Goal: Complete application form: Complete application form

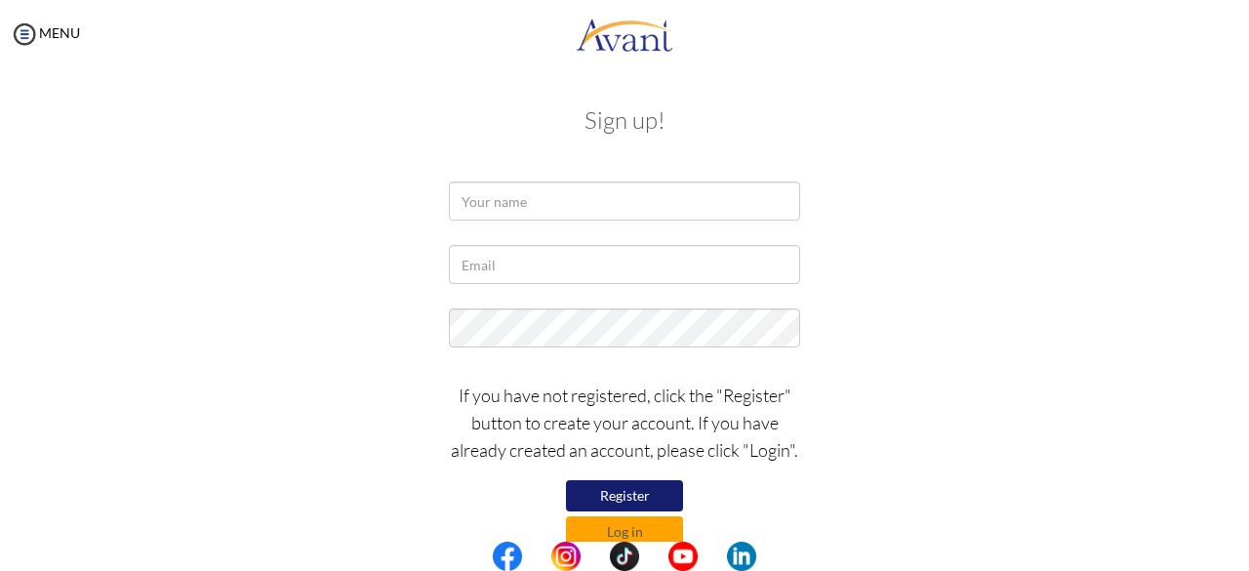
click at [617, 497] on button "Register" at bounding box center [624, 495] width 117 height 31
click at [512, 205] on input "text" at bounding box center [624, 201] width 351 height 39
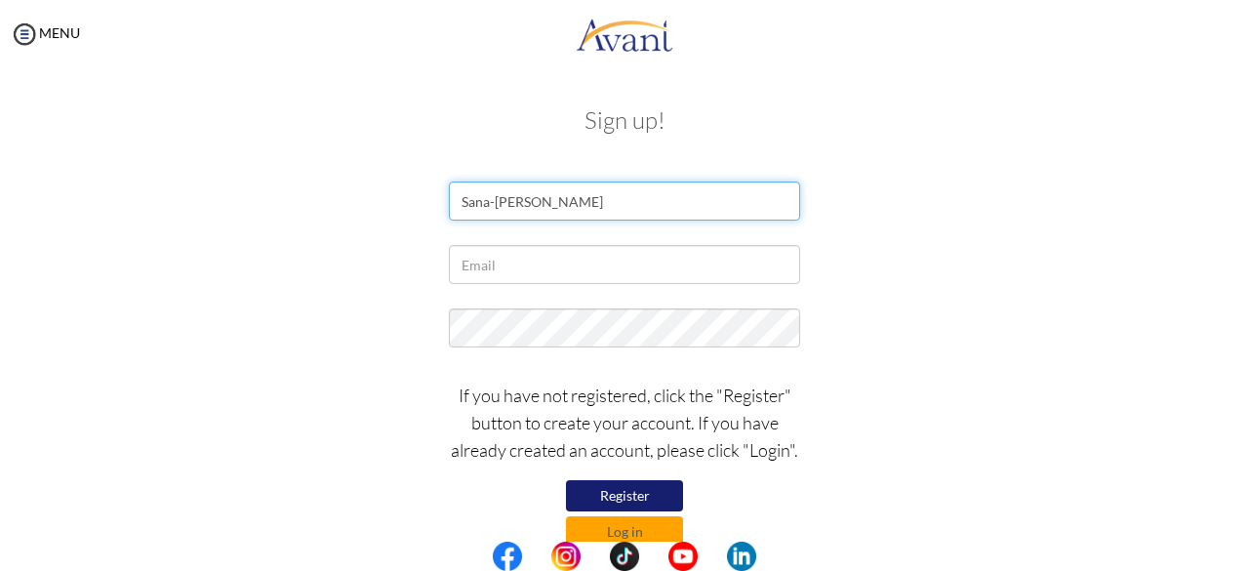
type input "Sana-kae Blair"
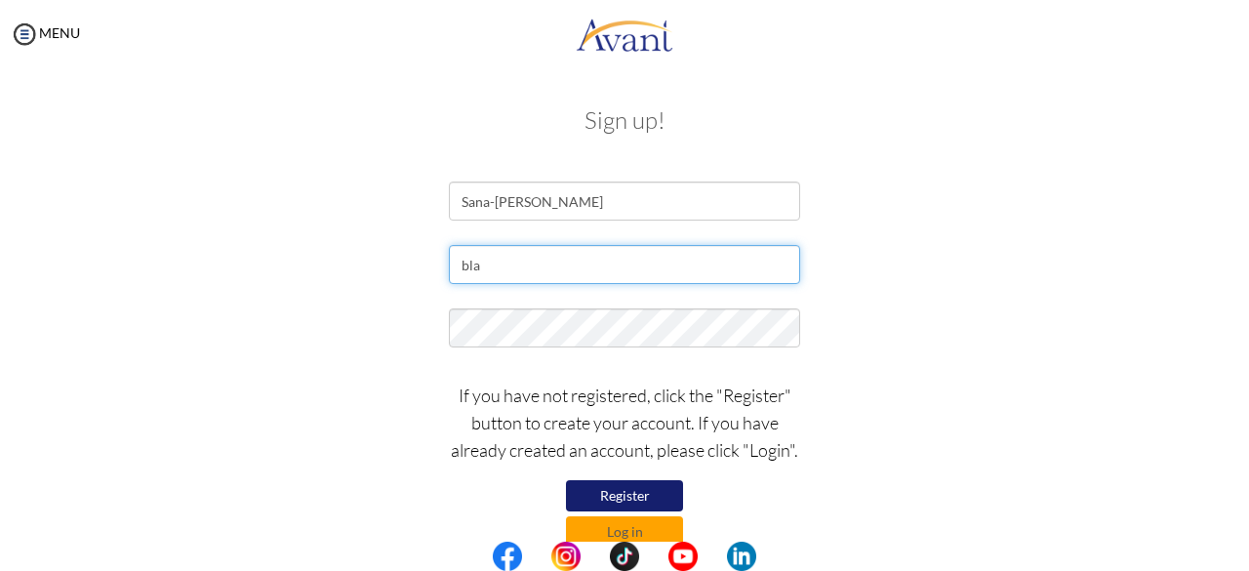
type input "blairsanakae@yahoo.com"
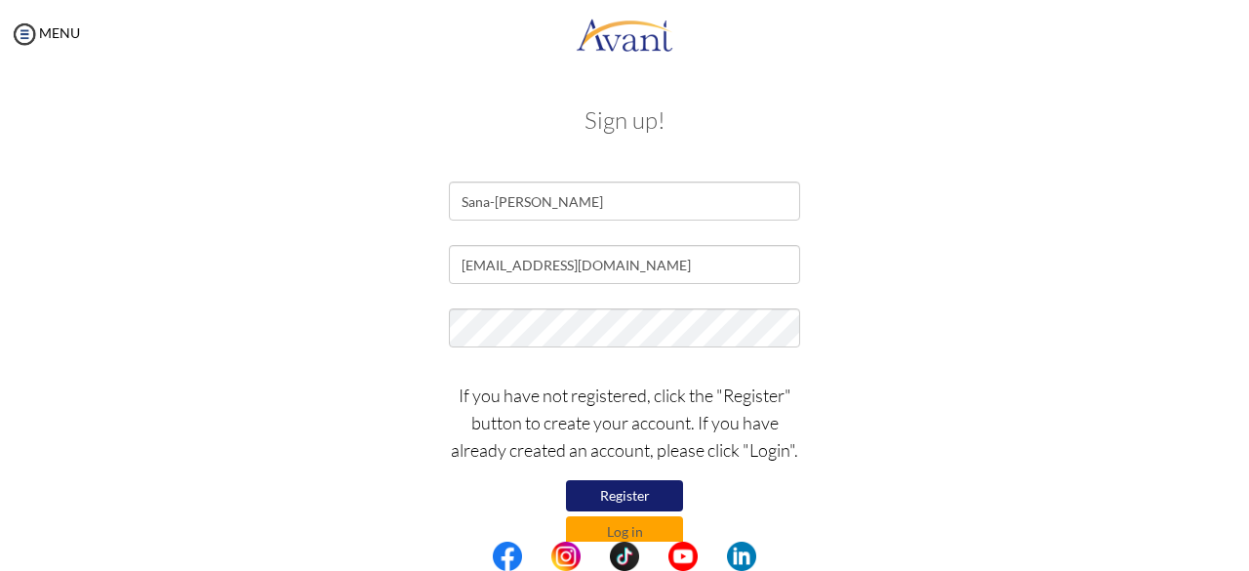
click at [597, 493] on button "Register" at bounding box center [624, 495] width 117 height 31
click at [651, 526] on button "Log in" at bounding box center [624, 531] width 117 height 31
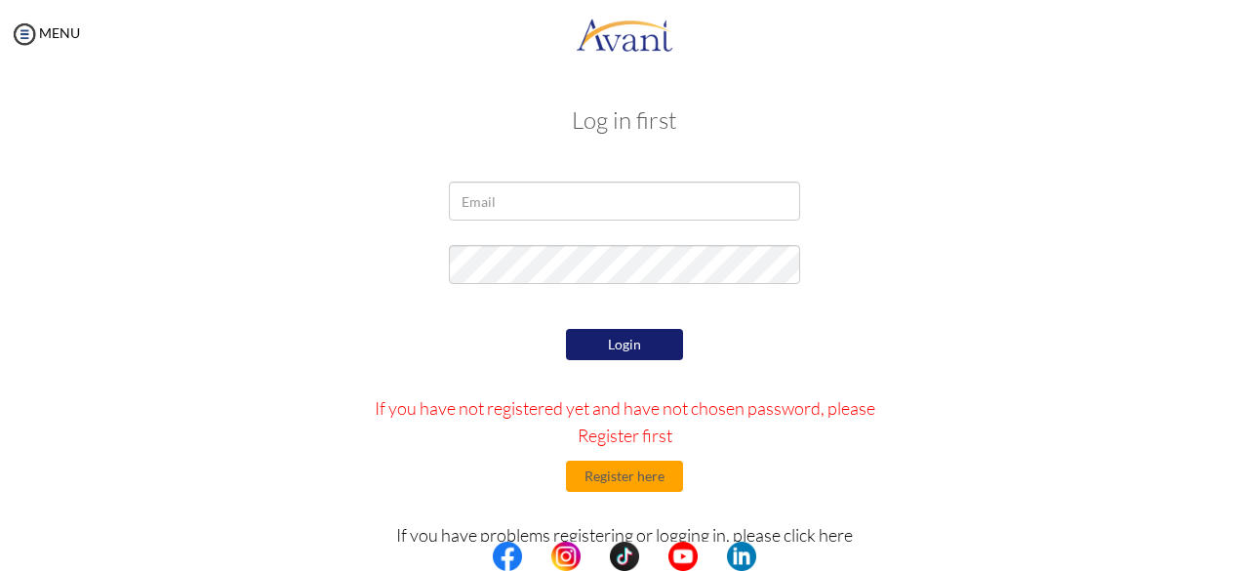
click at [522, 160] on div "Log in first Login If you have not registered yet and have not chosen password,…" at bounding box center [625, 397] width 1142 height 618
click at [525, 191] on input "email" at bounding box center [624, 201] width 351 height 39
type input "blairsanakae@yahoo.com"
click at [615, 290] on div at bounding box center [624, 269] width 381 height 49
click at [623, 336] on button "Login" at bounding box center [624, 344] width 117 height 31
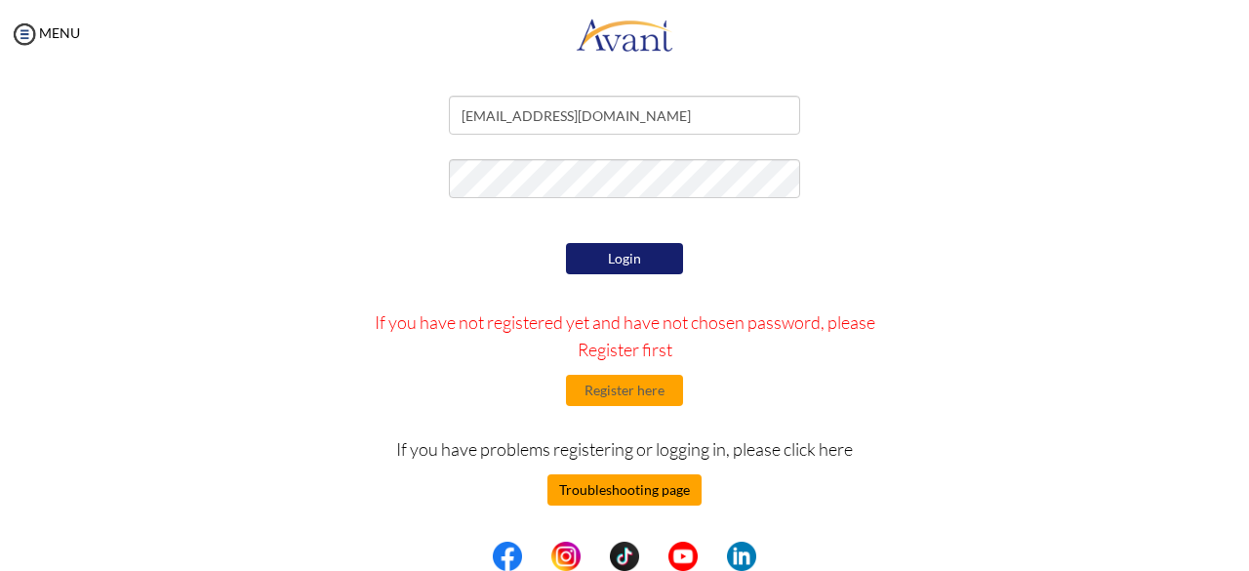
scroll to position [86, 0]
click at [648, 491] on button "Troubleshooting page" at bounding box center [625, 489] width 154 height 31
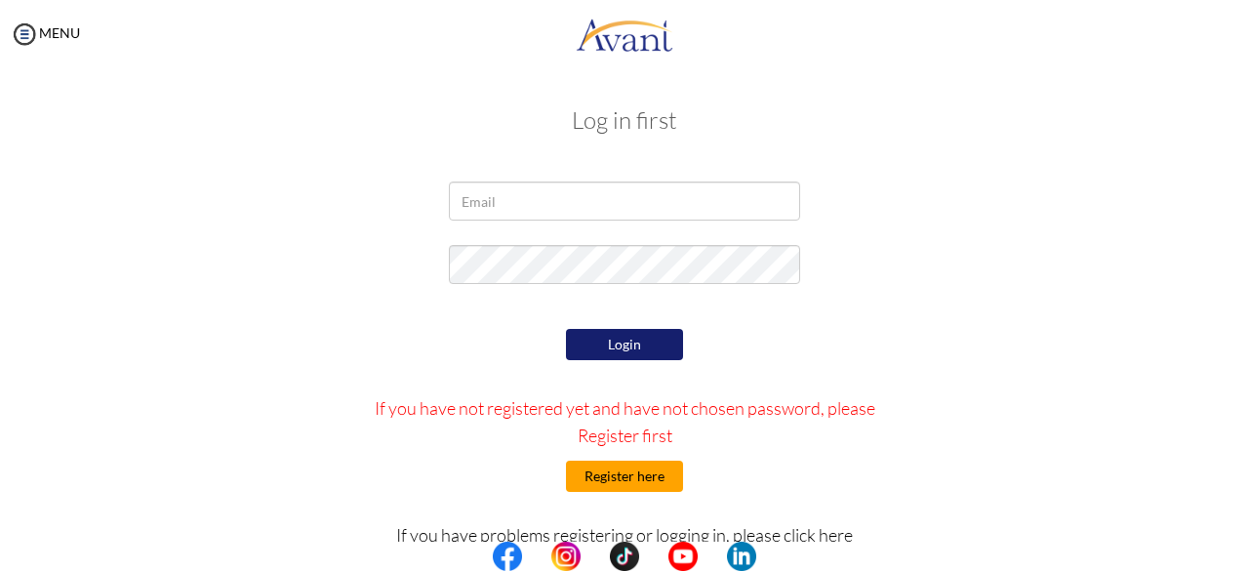
click at [633, 473] on button "Register here" at bounding box center [624, 476] width 117 height 31
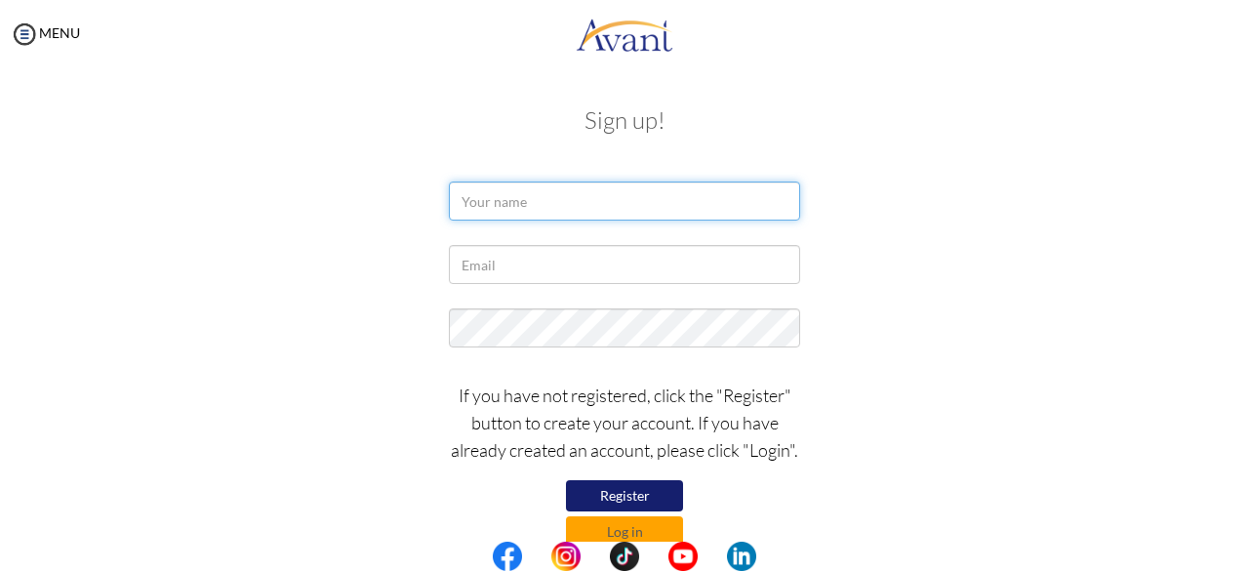
click at [610, 195] on input "text" at bounding box center [624, 201] width 351 height 39
type input "Sana-kae Blair"
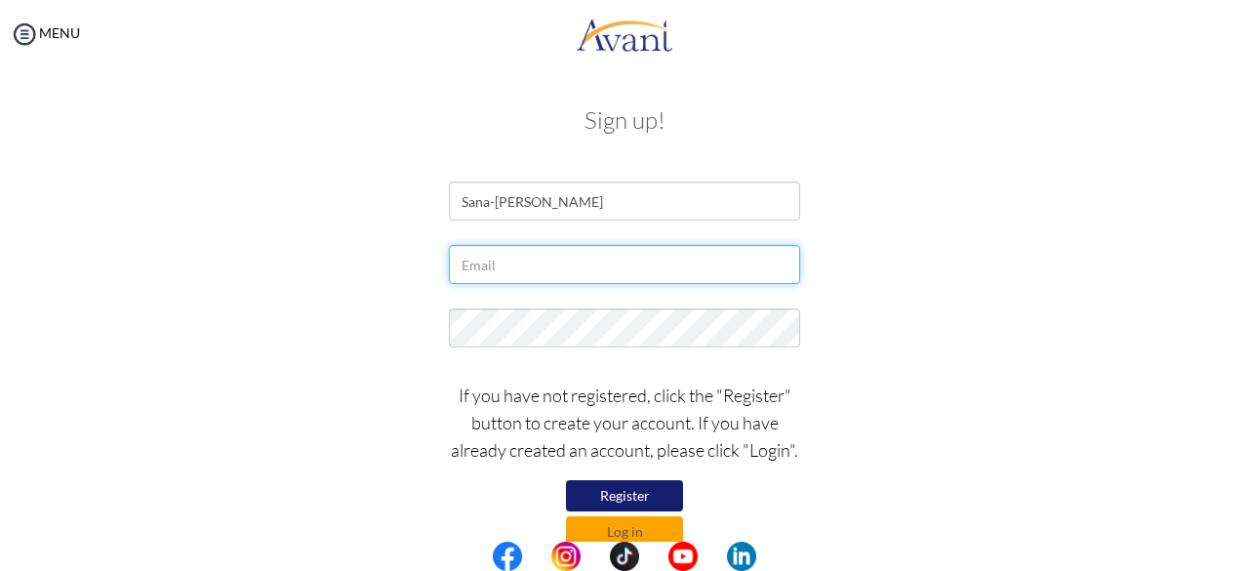
click at [582, 274] on input "text" at bounding box center [624, 264] width 351 height 39
type input "blairsanakae@gmail.com"
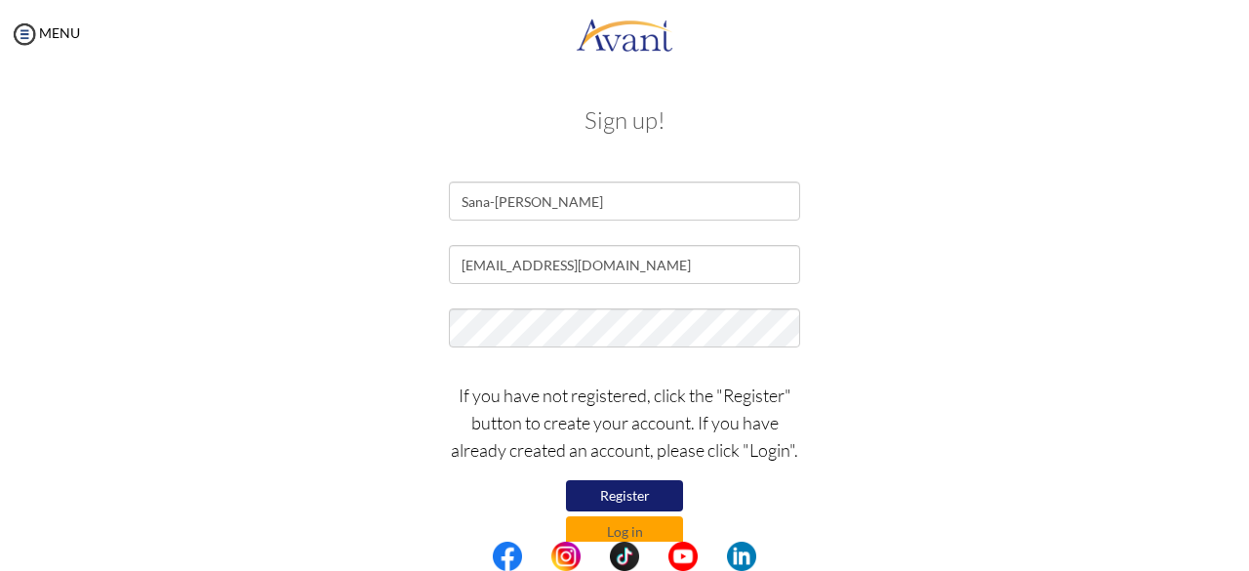
click at [652, 489] on button "Register" at bounding box center [624, 495] width 117 height 31
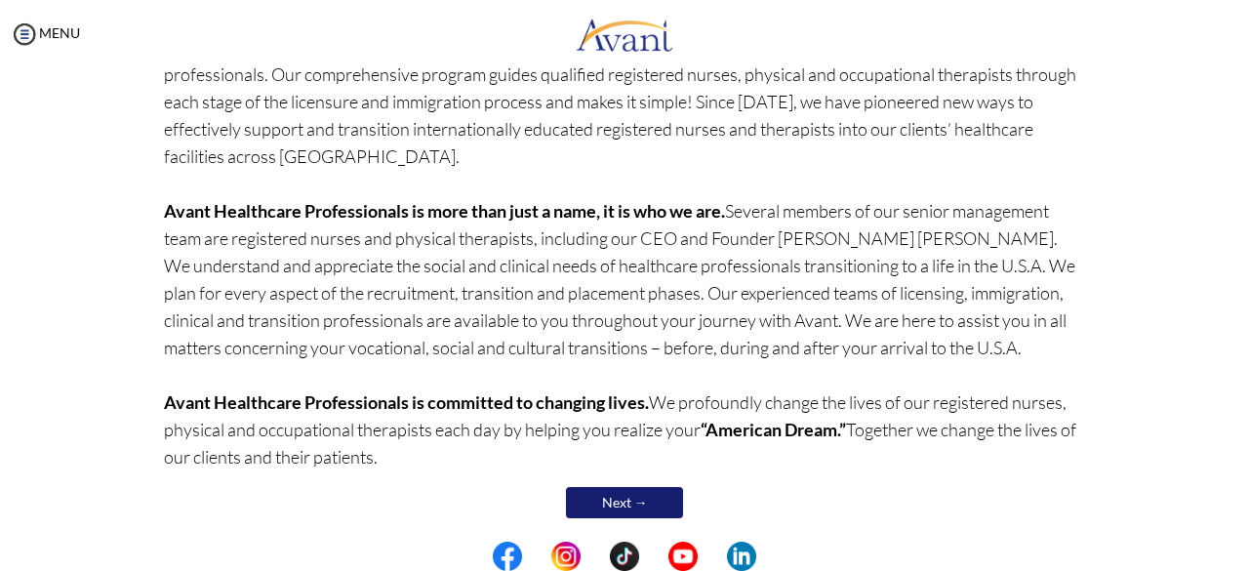
scroll to position [217, 0]
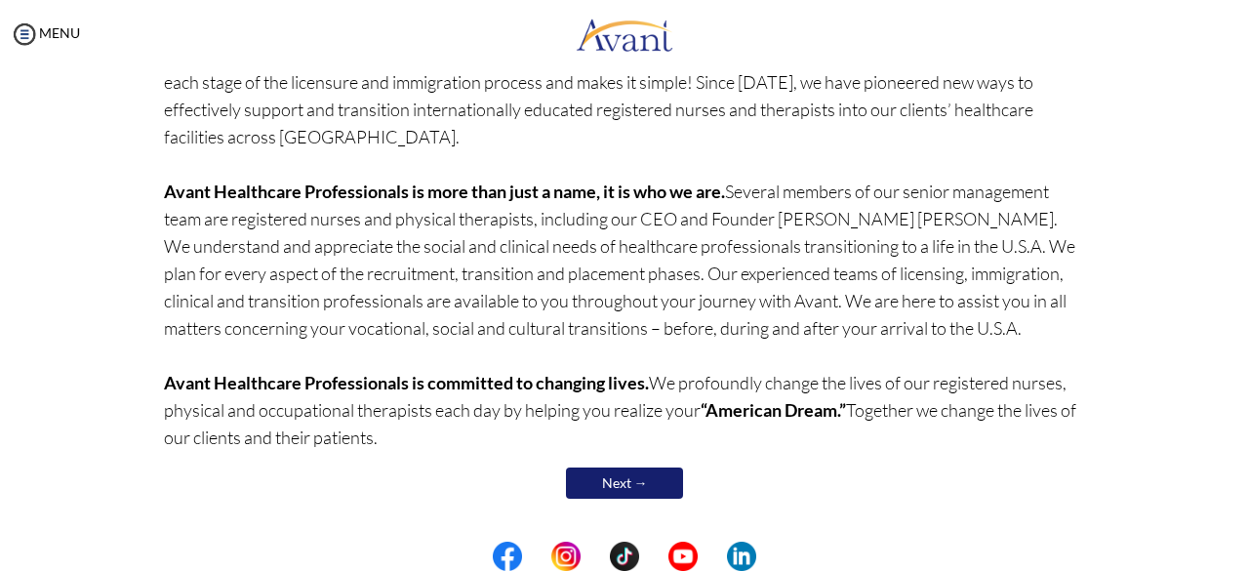
click at [613, 477] on link "Next →" at bounding box center [624, 483] width 117 height 31
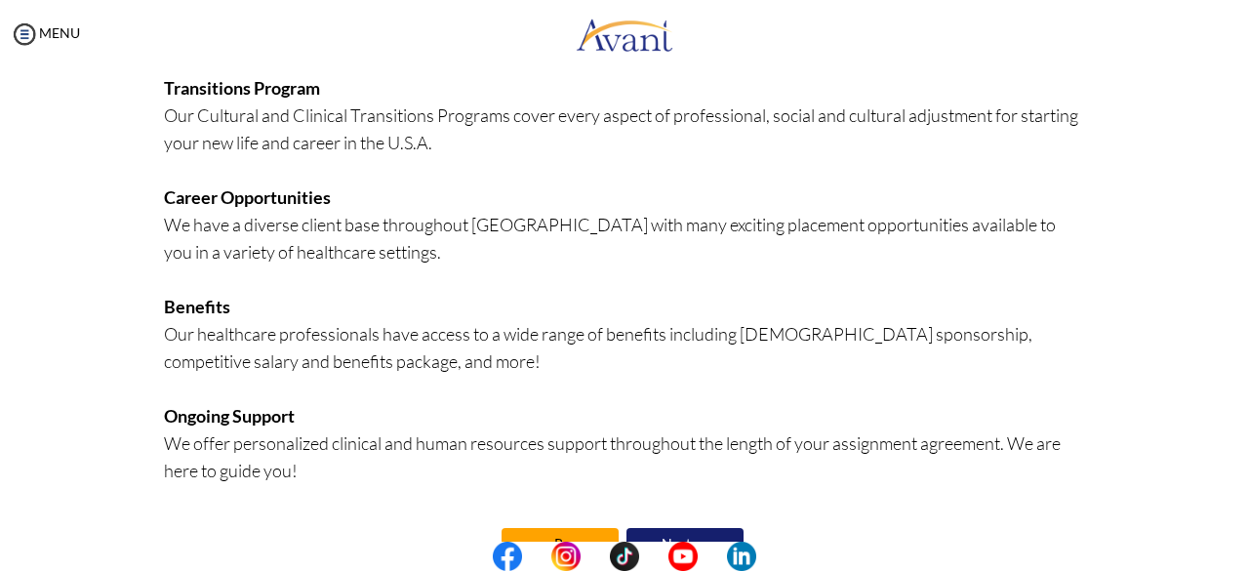
scroll to position [526, 0]
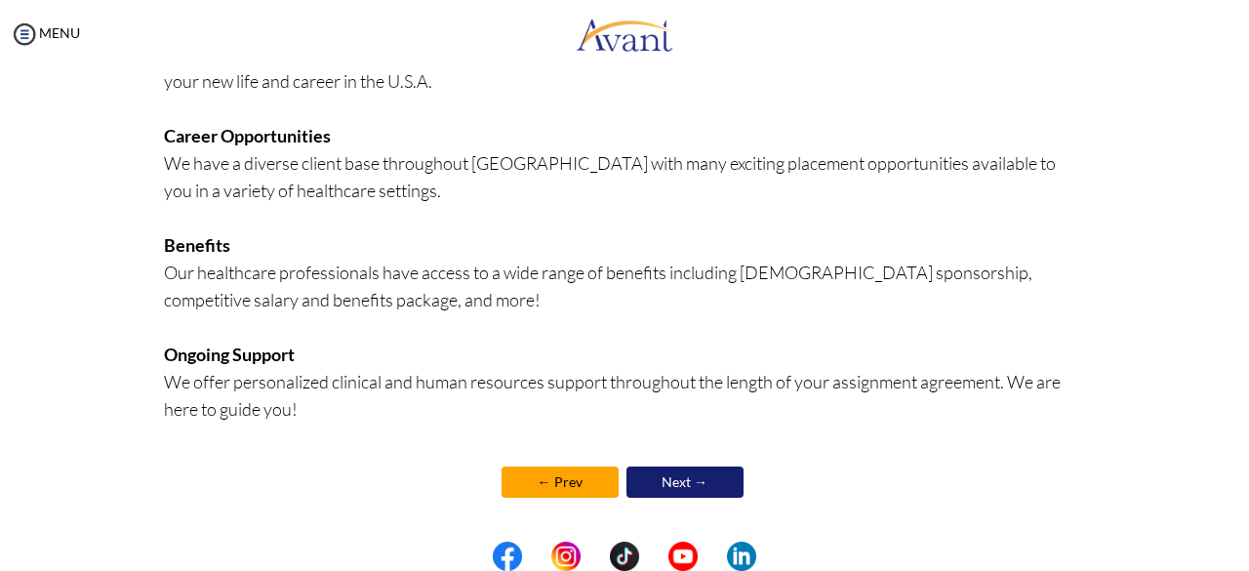
click at [518, 496] on link "← Prev" at bounding box center [560, 482] width 117 height 31
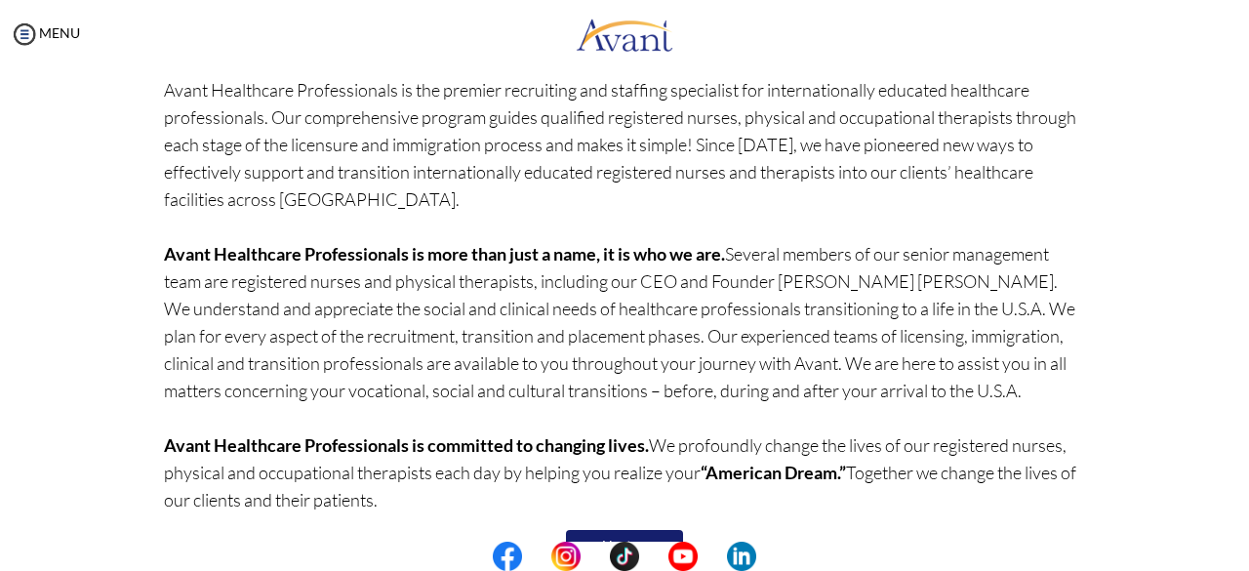
scroll to position [217, 0]
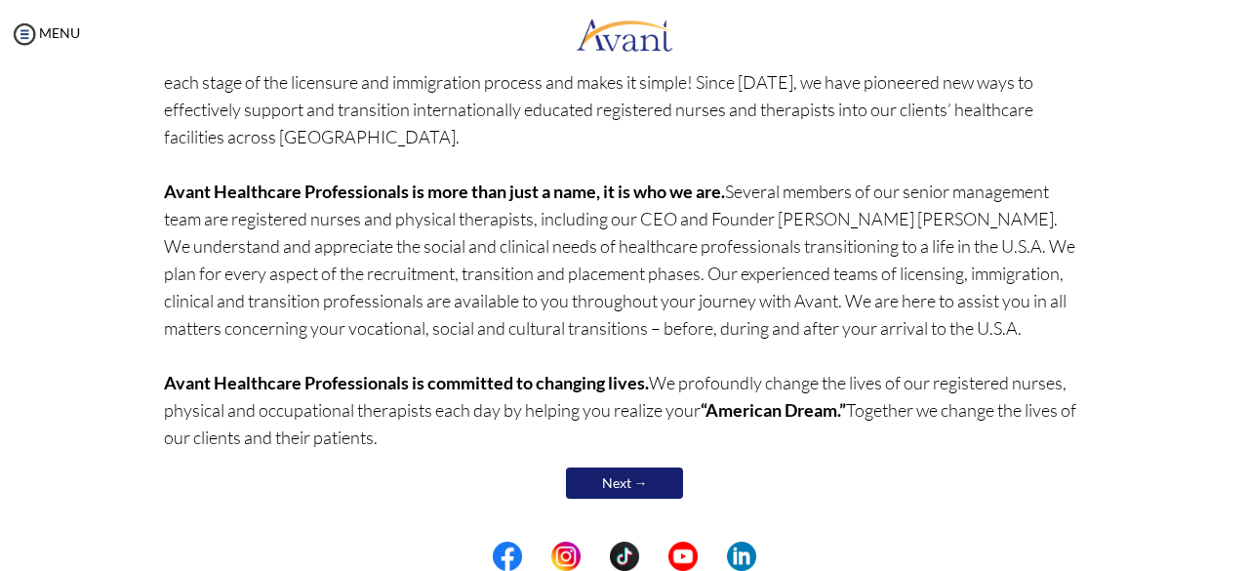
click at [597, 486] on link "Next →" at bounding box center [624, 483] width 117 height 31
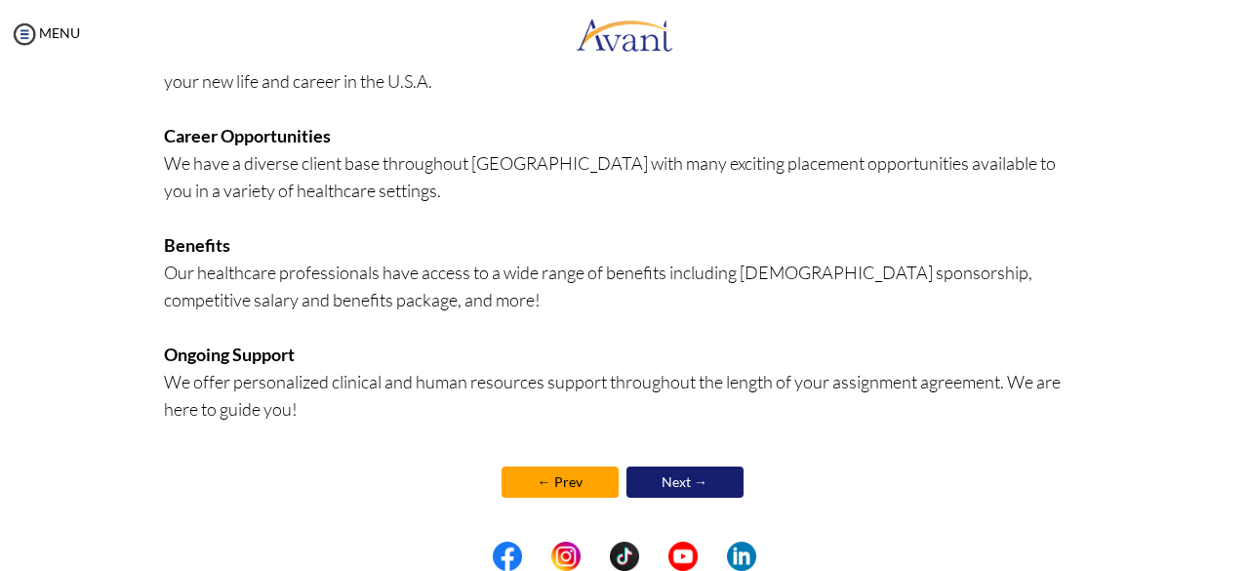
scroll to position [526, 0]
click at [668, 473] on link "Next →" at bounding box center [685, 482] width 117 height 31
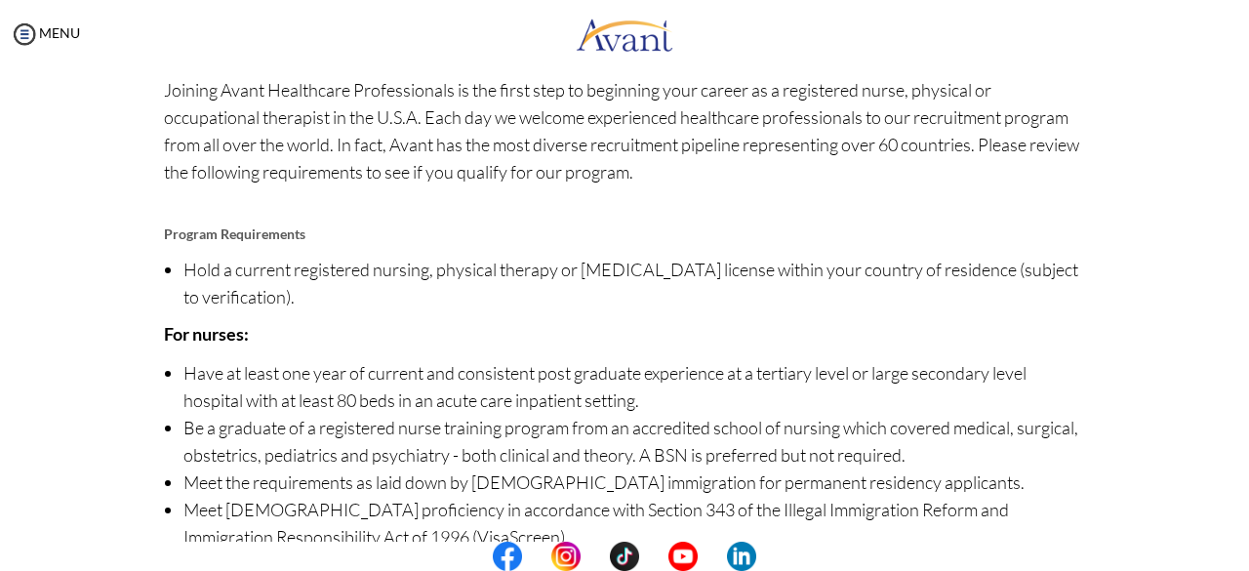
scroll to position [278, 0]
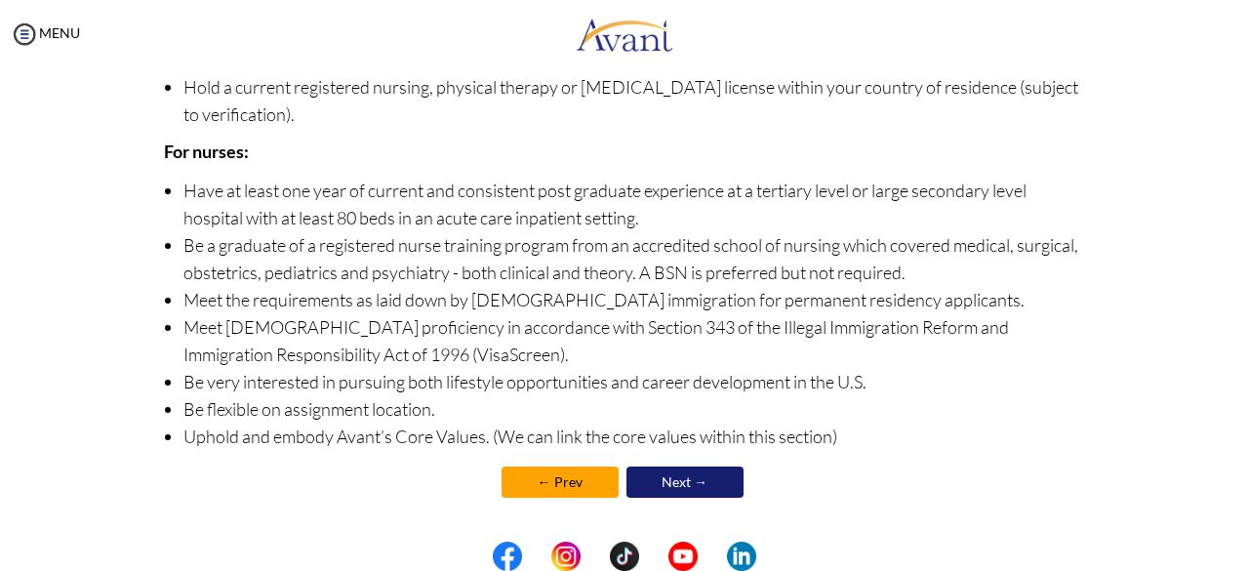
click at [684, 488] on link "Next →" at bounding box center [685, 482] width 117 height 31
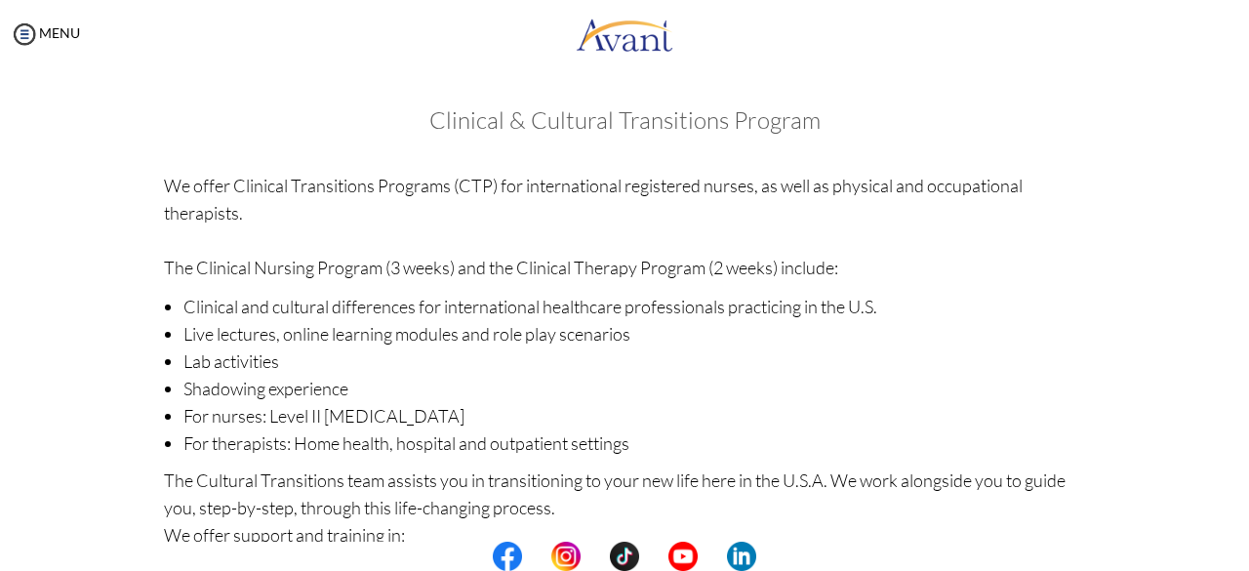
scroll to position [356, 0]
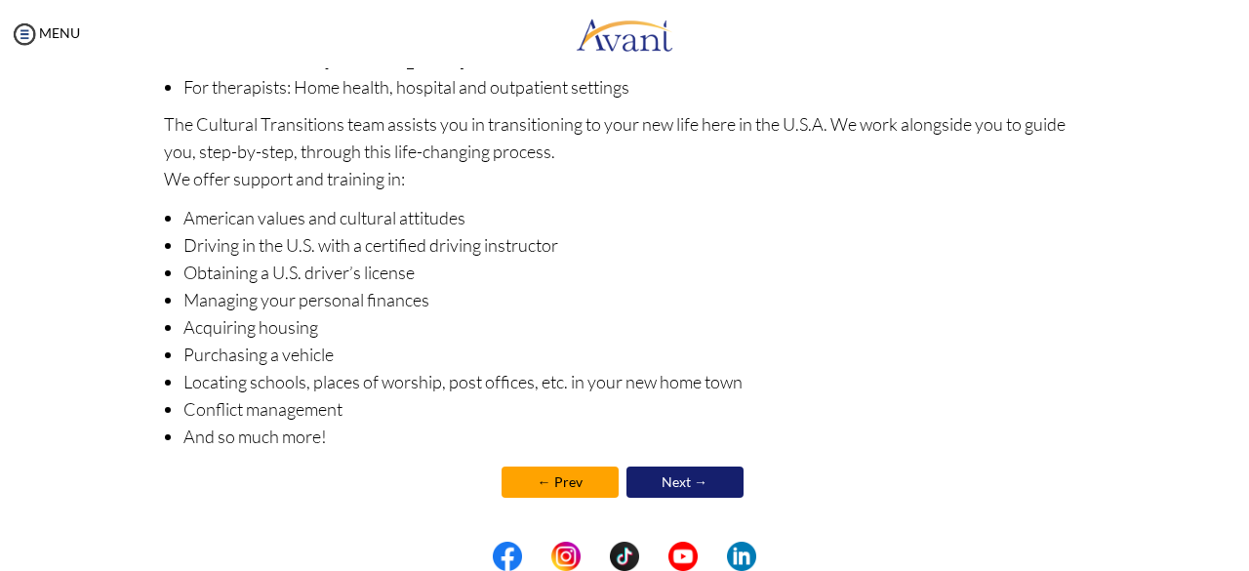
click at [672, 486] on link "Next →" at bounding box center [685, 482] width 117 height 31
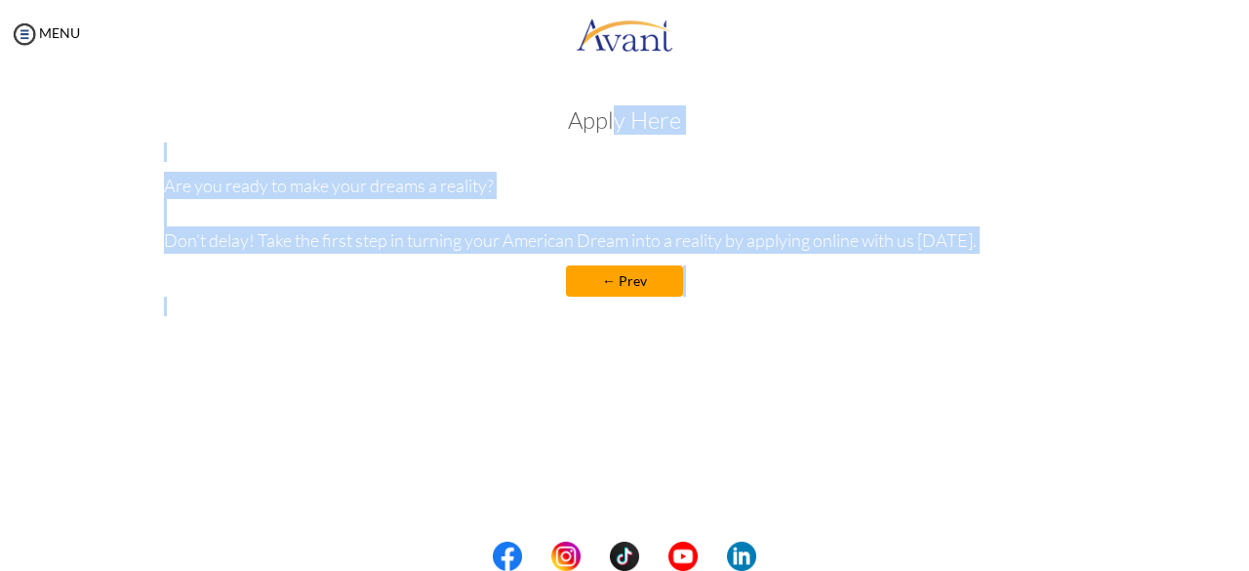
drag, startPoint x: 619, startPoint y: 125, endPoint x: 732, endPoint y: 337, distance: 240.2
click at [732, 337] on div "Welcome! Who we are Avant Healthcare Professionals is the premier recruiting an…" at bounding box center [625, 251] width 1210 height 326
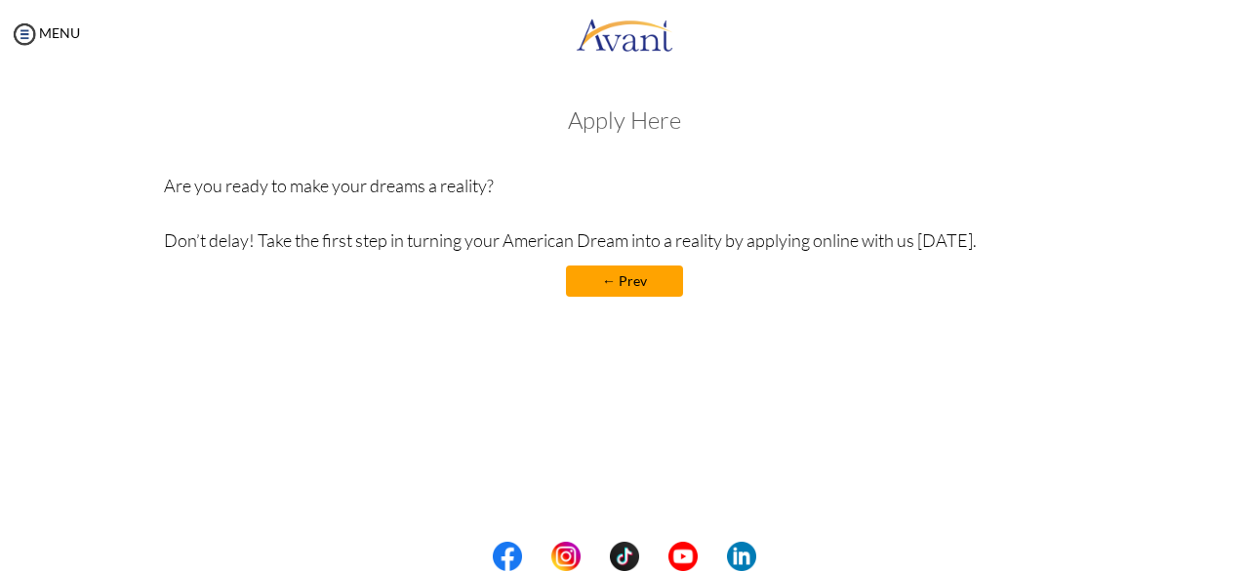
click at [638, 290] on link "← Prev" at bounding box center [624, 281] width 117 height 31
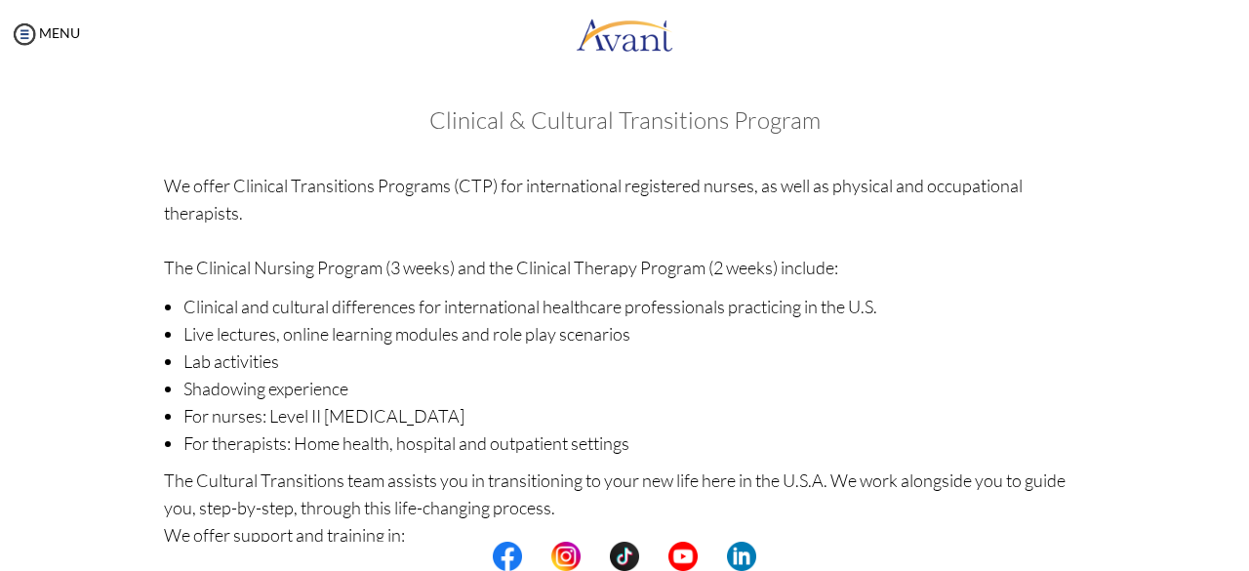
scroll to position [356, 0]
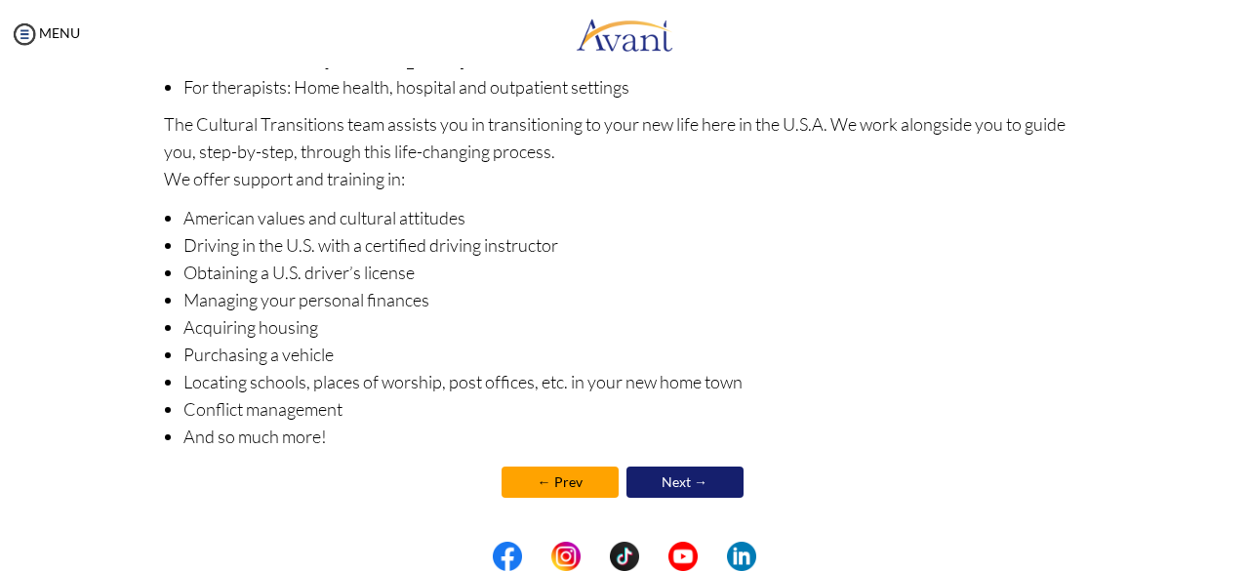
click at [695, 474] on link "Next →" at bounding box center [685, 482] width 117 height 31
